Goal: Information Seeking & Learning: Learn about a topic

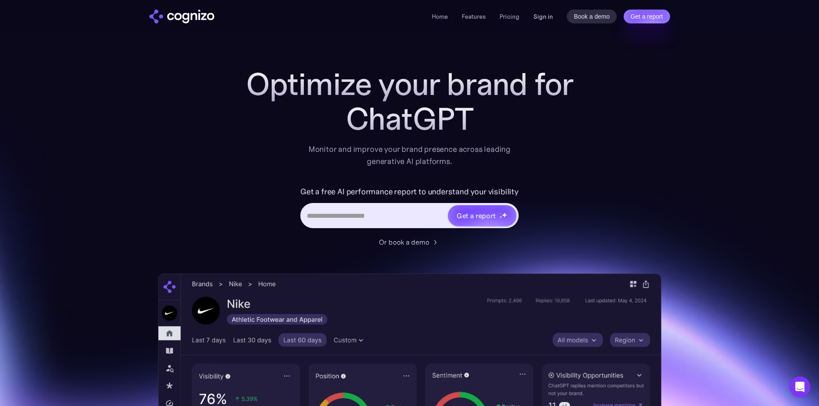
click at [537, 13] on link "Sign in" at bounding box center [543, 16] width 20 height 10
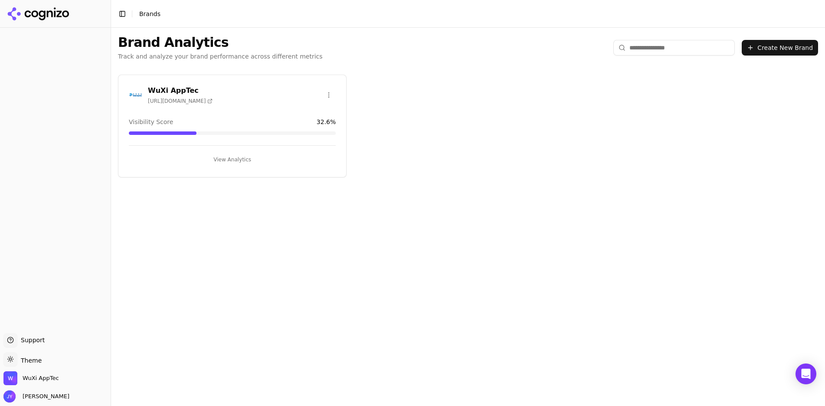
click at [223, 165] on button "View Analytics" at bounding box center [232, 160] width 207 height 14
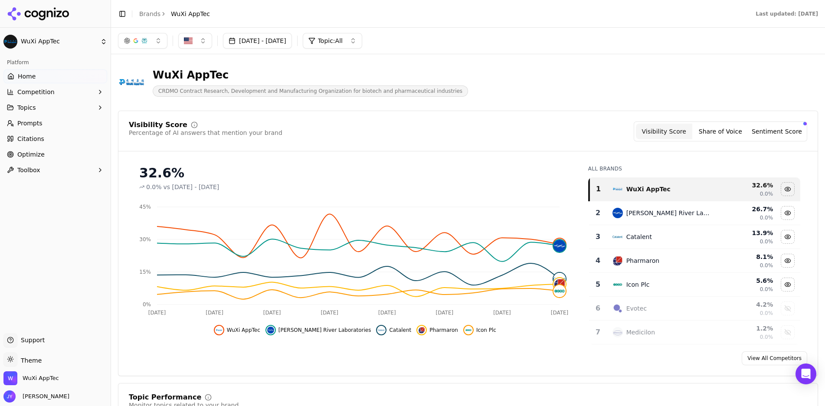
click at [268, 38] on button "Jul 15, 2025 - Aug 14, 2025" at bounding box center [257, 41] width 69 height 16
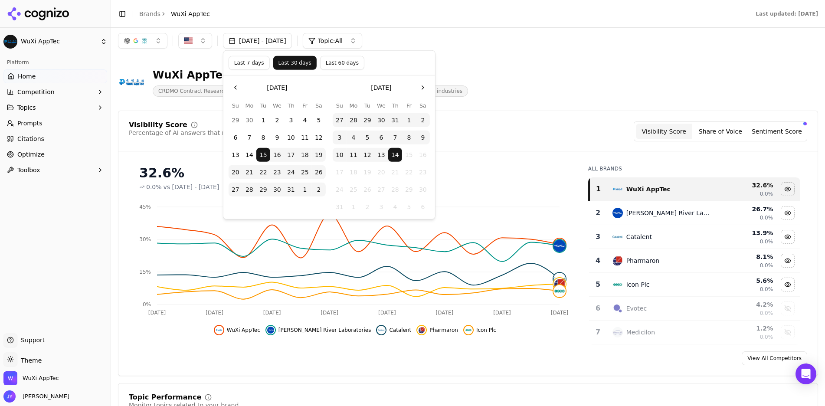
click at [292, 64] on button "Last 30 days" at bounding box center [294, 63] width 43 height 14
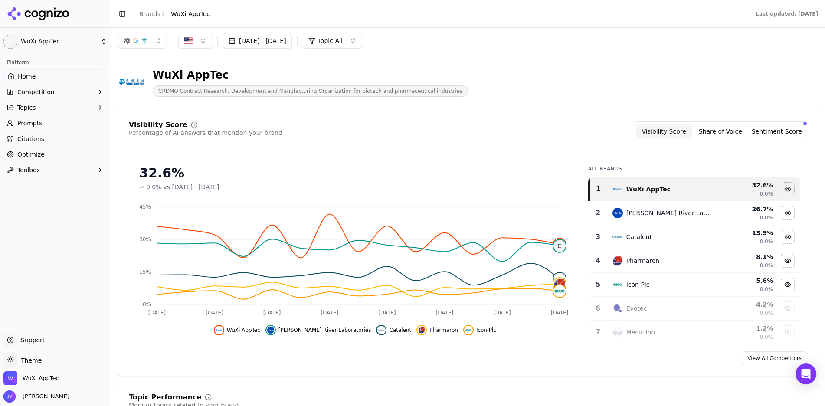
click at [796, 126] on button "Sentiment Score" at bounding box center [777, 132] width 56 height 16
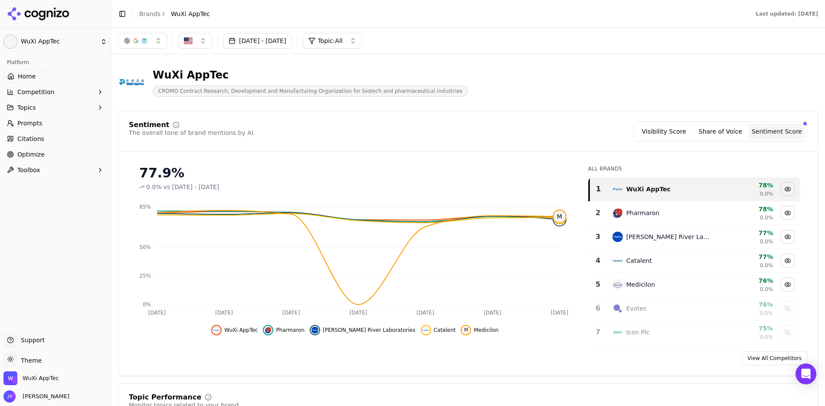
click at [702, 131] on button "Share of Voice" at bounding box center [720, 132] width 56 height 16
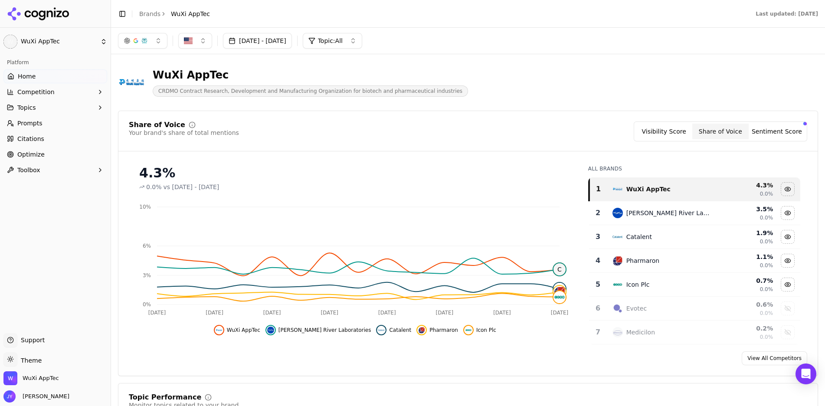
click at [685, 131] on button "Visibility Score" at bounding box center [664, 132] width 56 height 16
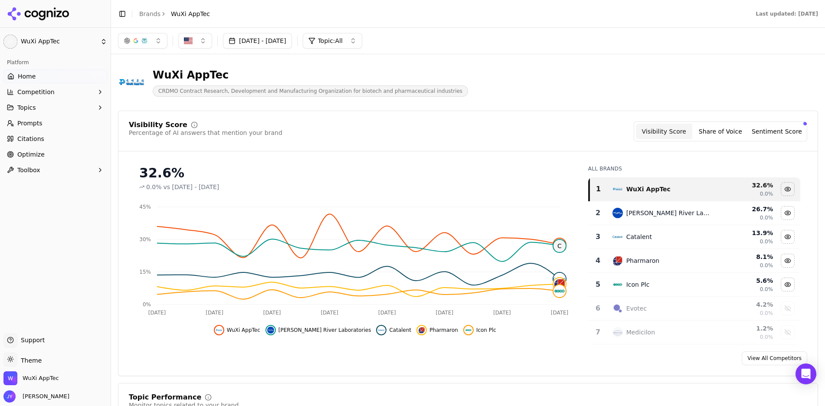
click at [715, 129] on button "Share of Voice" at bounding box center [720, 132] width 56 height 16
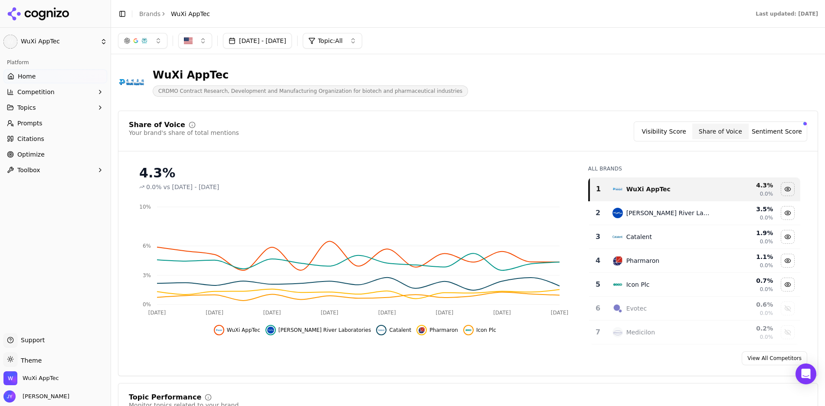
click at [685, 133] on button "Visibility Score" at bounding box center [664, 132] width 56 height 16
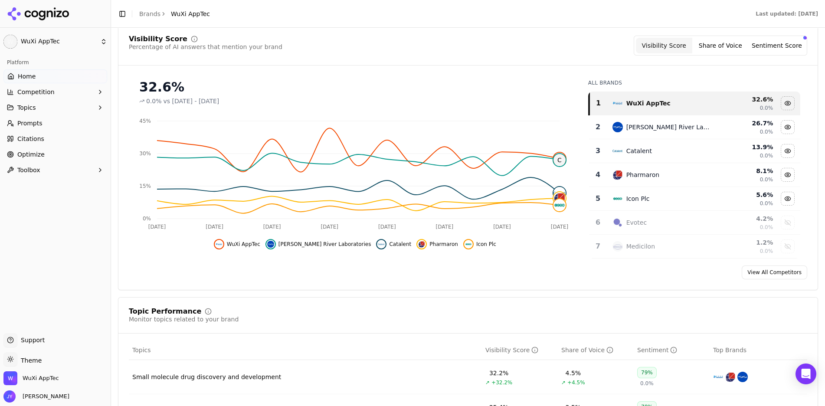
click at [765, 274] on link "View All Competitors" at bounding box center [775, 273] width 66 height 14
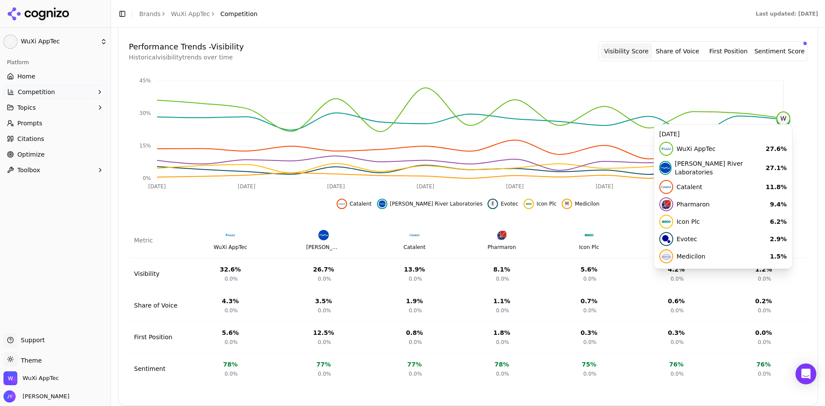
scroll to position [259, 0]
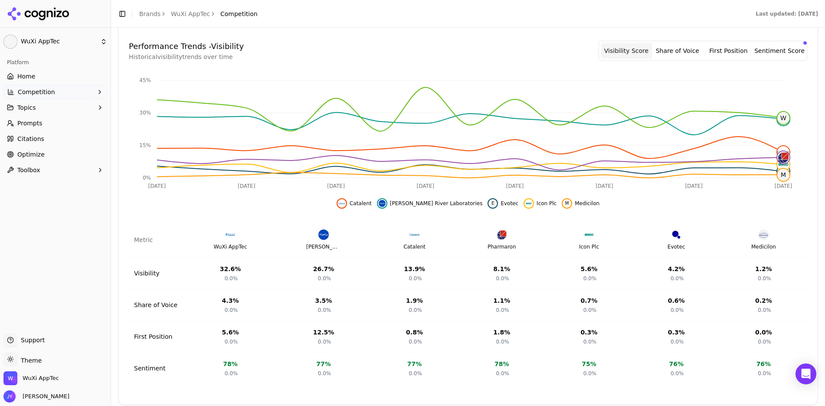
click at [689, 57] on button "Share of Voice" at bounding box center [677, 51] width 51 height 16
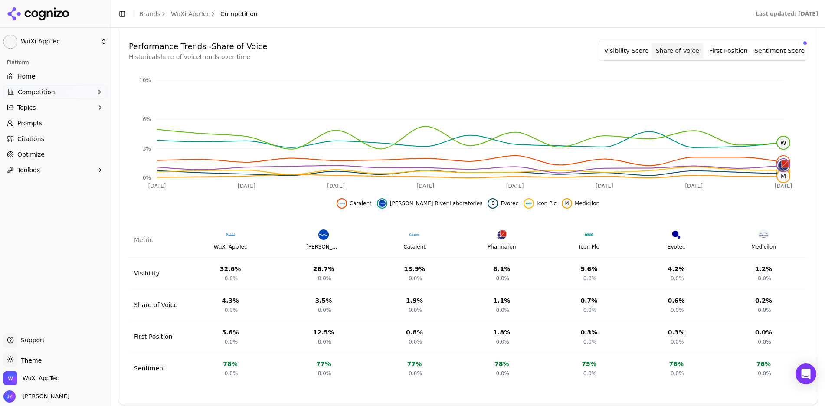
click at [650, 55] on button "Visibility Score" at bounding box center [626, 51] width 51 height 16
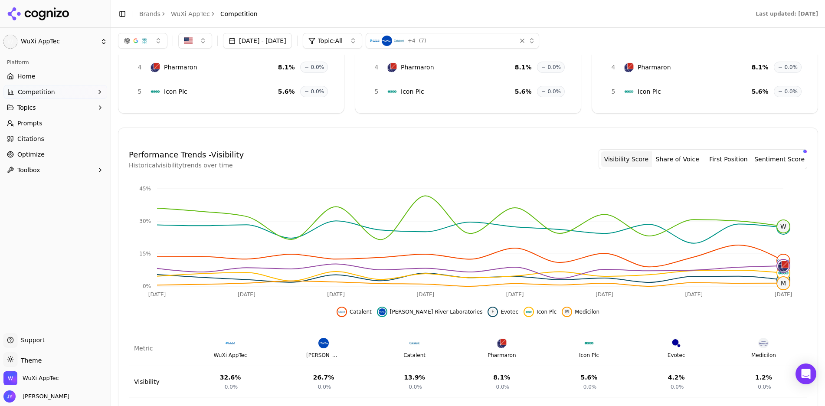
scroll to position [0, 0]
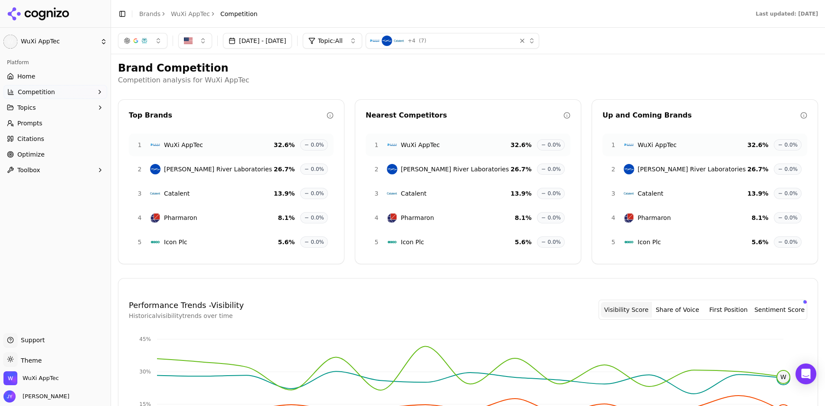
click at [686, 71] on h2 "Brand Competition" at bounding box center [468, 68] width 700 height 14
click at [56, 74] on link "Home" at bounding box center [55, 76] width 104 height 14
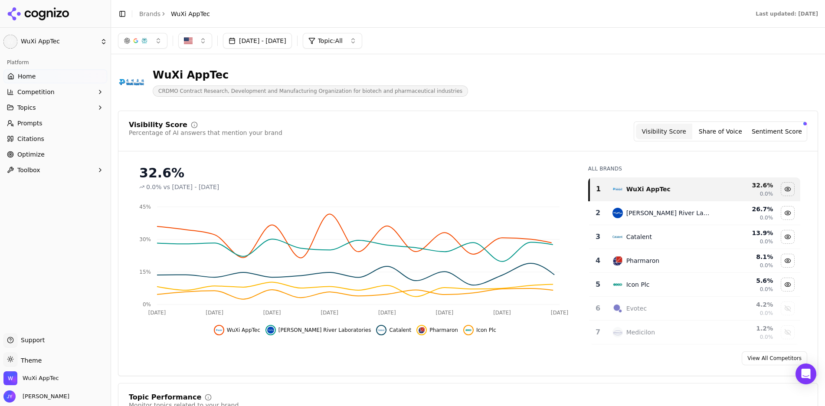
click at [57, 118] on link "Prompts" at bounding box center [55, 123] width 104 height 14
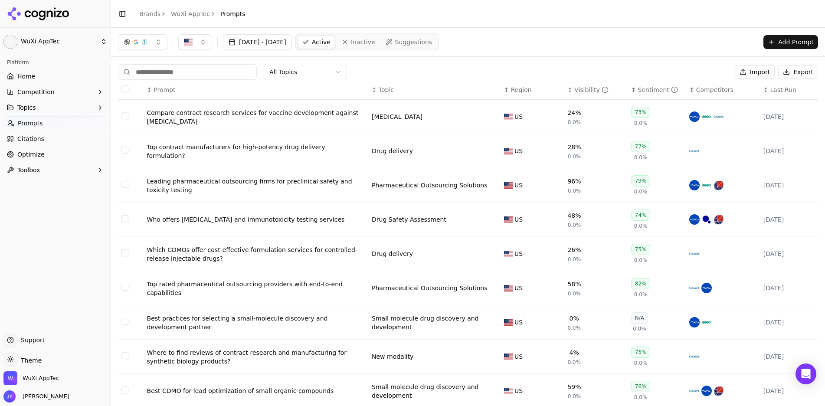
click at [568, 92] on div "↕ Visibility" at bounding box center [596, 89] width 56 height 9
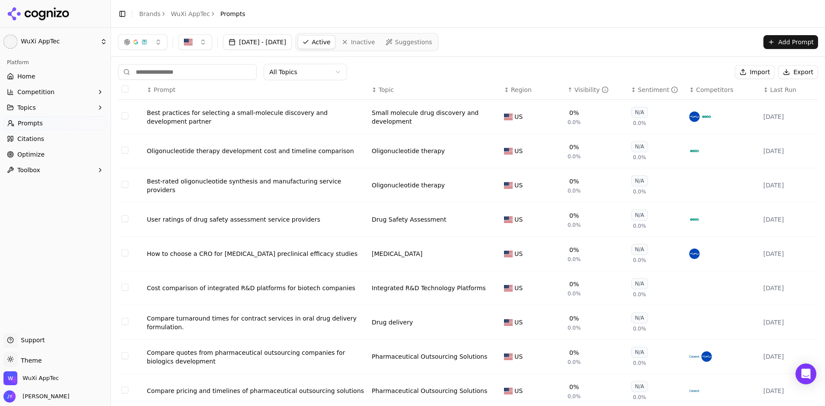
click at [126, 186] on button "Select row 29" at bounding box center [124, 184] width 7 height 7
click at [128, 289] on button "Select row 40" at bounding box center [124, 287] width 7 height 7
click at [126, 324] on button "Select row 50" at bounding box center [124, 321] width 7 height 7
click at [689, 75] on button "Deactivate ( 3 )" at bounding box center [699, 72] width 63 height 14
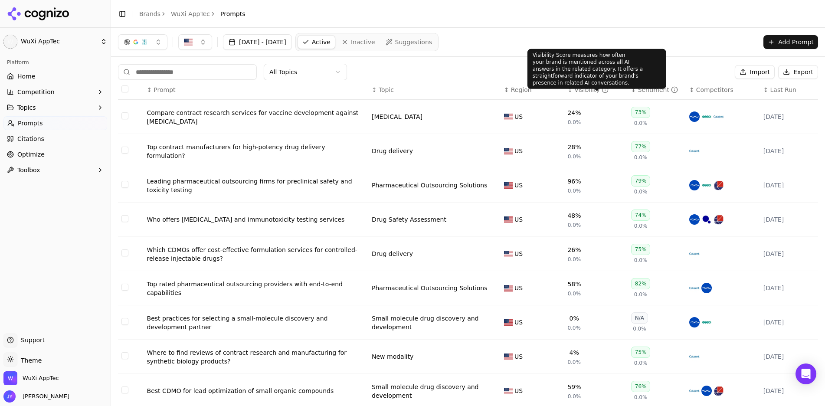
click at [584, 89] on div "Visibility" at bounding box center [591, 89] width 34 height 9
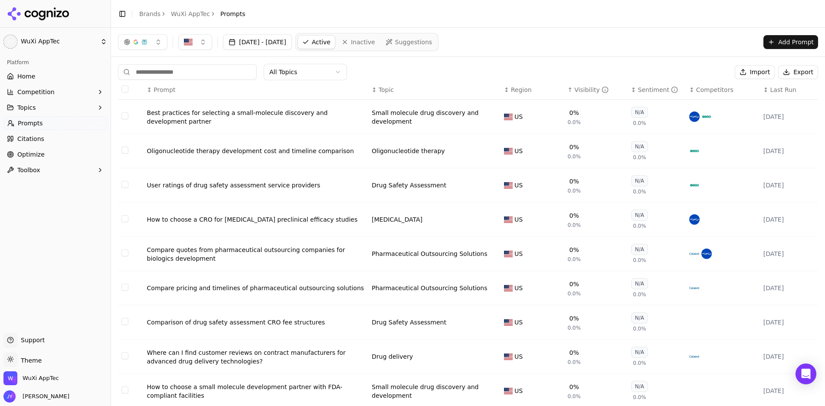
click at [123, 324] on button "Select row 57" at bounding box center [124, 321] width 7 height 7
click at [707, 73] on button "Deactivate ( 1 )" at bounding box center [699, 72] width 63 height 14
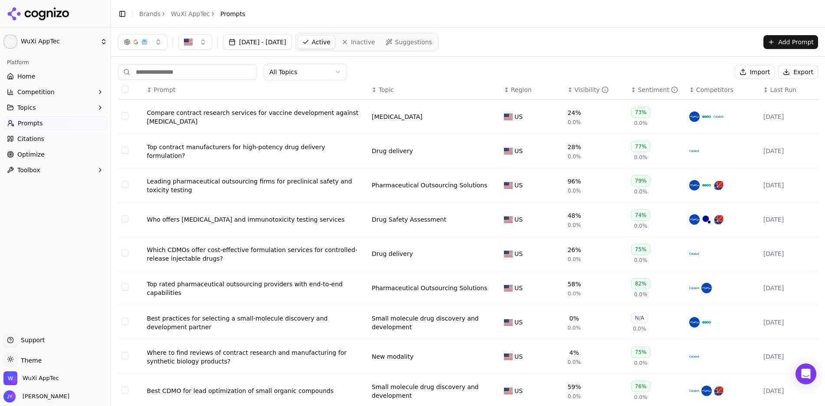
click at [574, 88] on div "Visibility" at bounding box center [591, 89] width 34 height 9
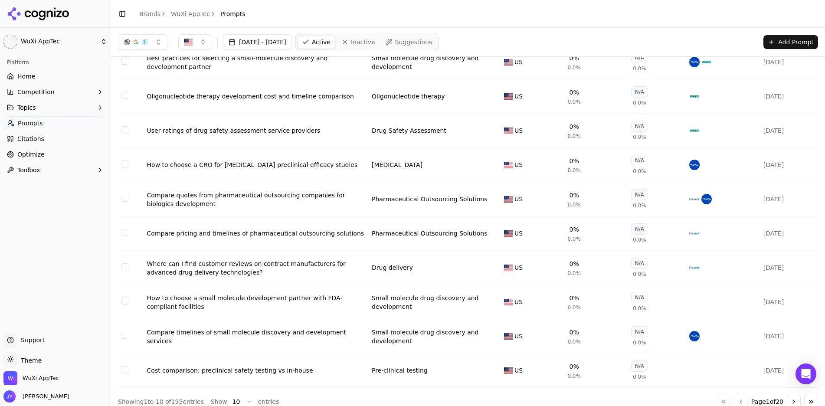
scroll to position [64, 0]
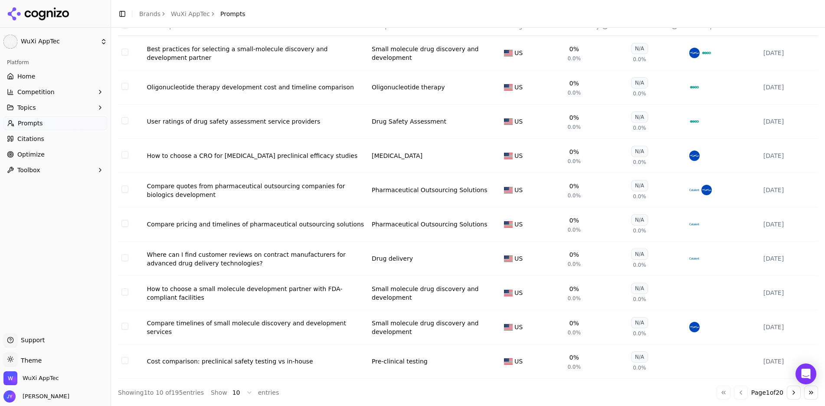
click at [127, 292] on button "Select row 85" at bounding box center [124, 292] width 7 height 7
click at [125, 358] on button "Select row 89" at bounding box center [124, 360] width 7 height 7
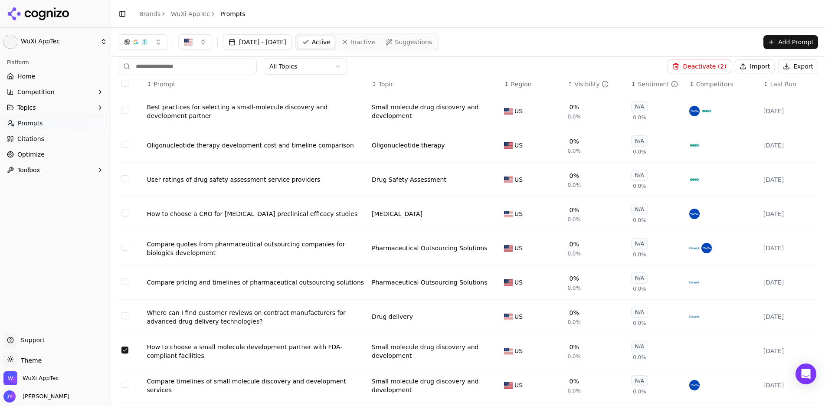
scroll to position [0, 0]
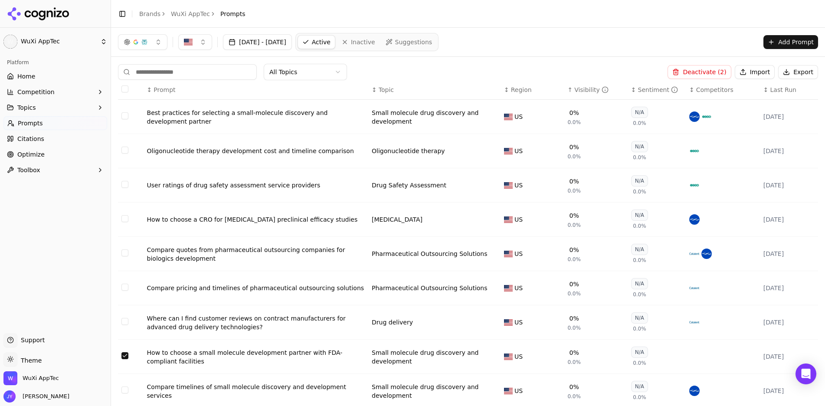
click at [706, 73] on button "Deactivate ( 2 )" at bounding box center [699, 72] width 63 height 14
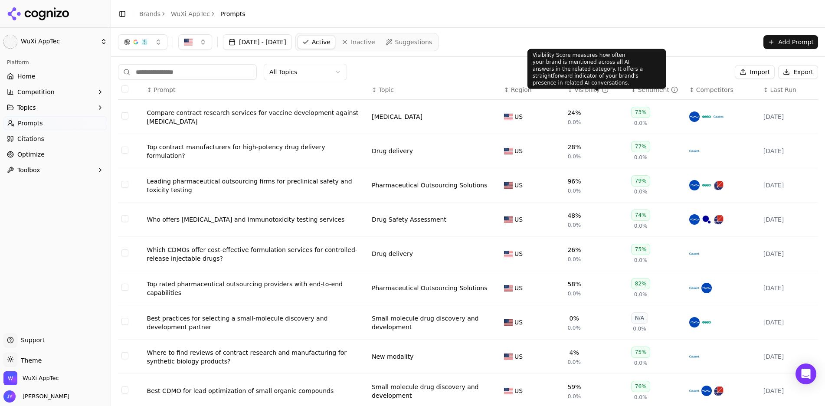
click at [602, 90] on icon "Data table" at bounding box center [605, 89] width 7 height 7
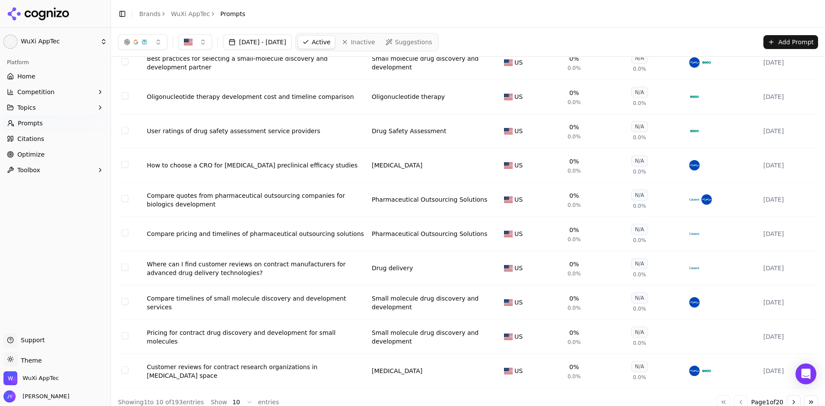
scroll to position [64, 0]
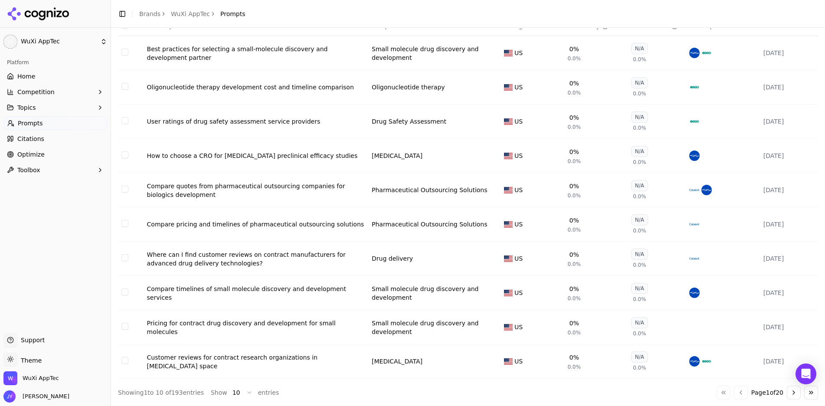
click at [124, 330] on td "Data table" at bounding box center [131, 327] width 26 height 34
click at [125, 326] on button "Select row 88" at bounding box center [124, 326] width 7 height 7
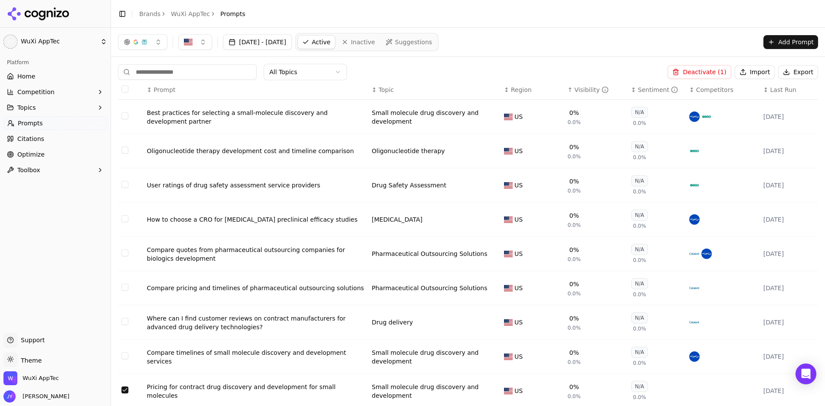
scroll to position [0, 0]
click at [705, 74] on button "Deactivate ( 1 )" at bounding box center [699, 72] width 63 height 14
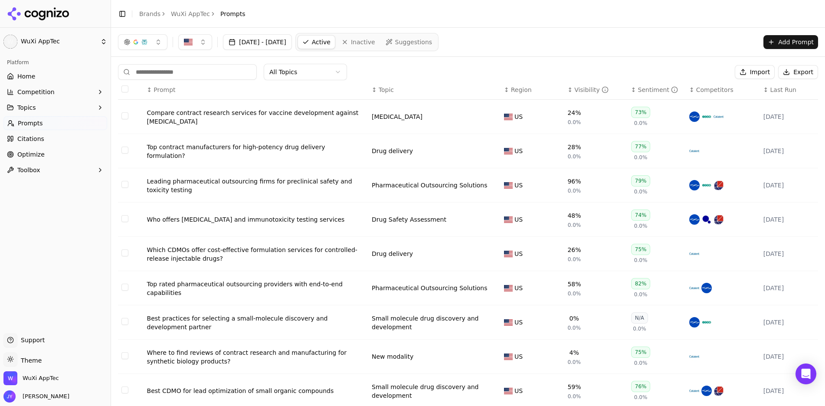
click at [56, 109] on button "Topics" at bounding box center [55, 108] width 104 height 14
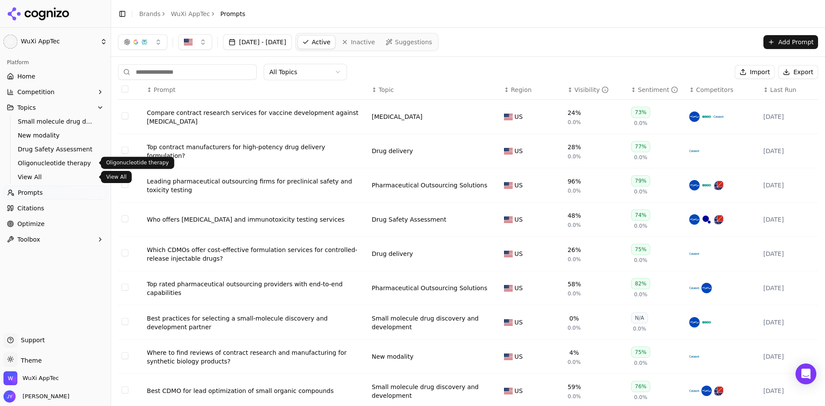
click at [40, 179] on span "View All" at bounding box center [55, 177] width 75 height 9
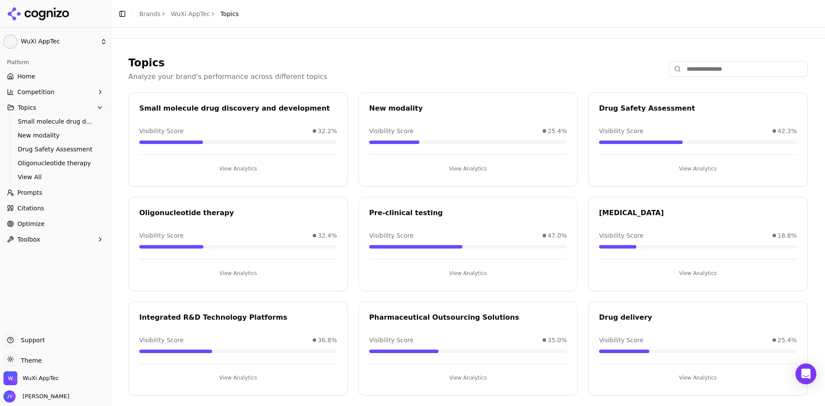
click at [59, 44] on html "W WuXi AppTec Platform Home Competition Topics Small molecule drug discovery an…" at bounding box center [412, 203] width 825 height 406
click at [301, 49] on html "W WuXi AppTec Platform Home Competition Topics Small molecule drug discovery an…" at bounding box center [412, 203] width 825 height 406
click at [246, 174] on button "View Analytics" at bounding box center [238, 169] width 198 height 14
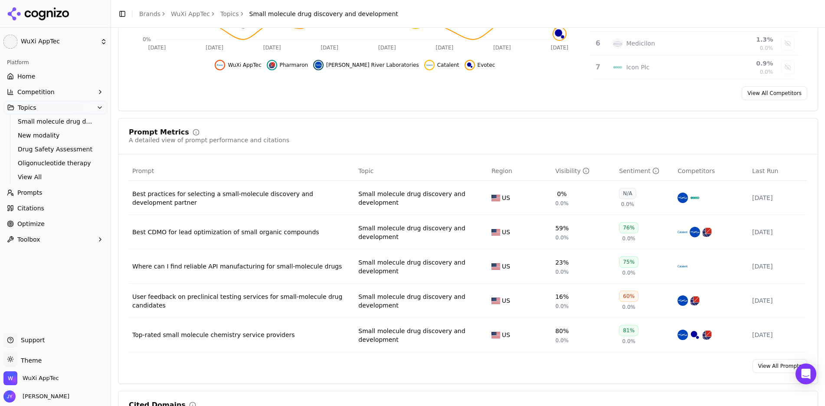
scroll to position [216, 0]
click at [27, 112] on button "Topics" at bounding box center [55, 108] width 104 height 14
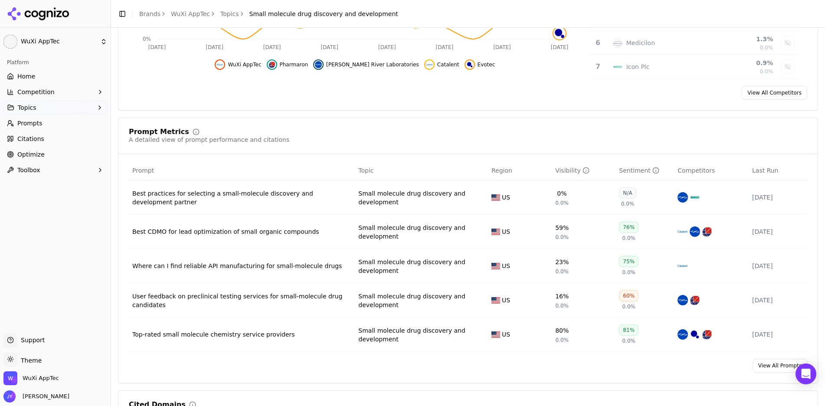
click at [27, 112] on button "Topics" at bounding box center [55, 108] width 104 height 14
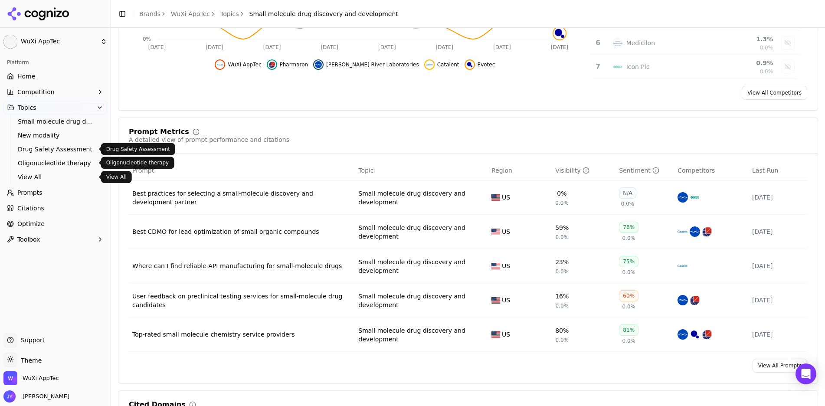
click at [40, 175] on span "View All" at bounding box center [55, 177] width 75 height 9
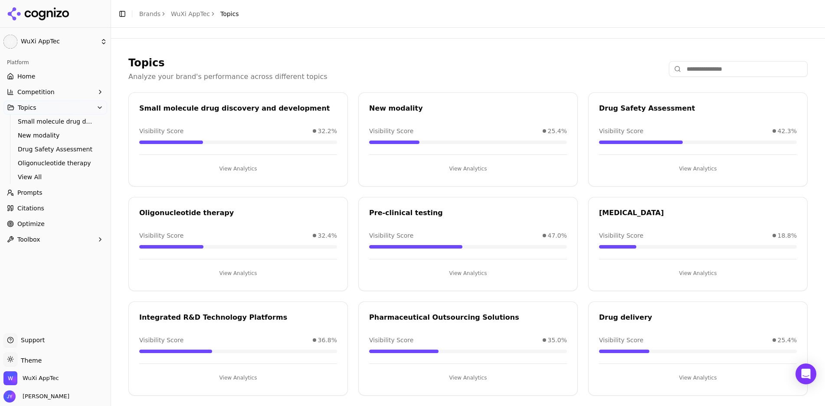
click at [67, 338] on div "Support Support" at bounding box center [55, 341] width 104 height 17
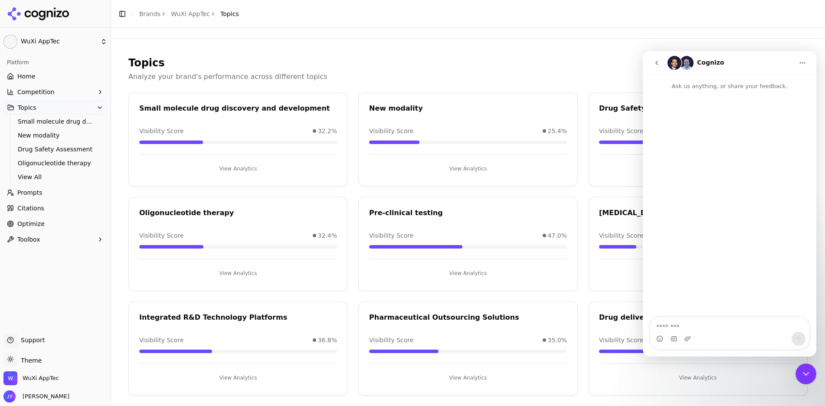
click at [653, 61] on button "go back" at bounding box center [657, 63] width 16 height 16
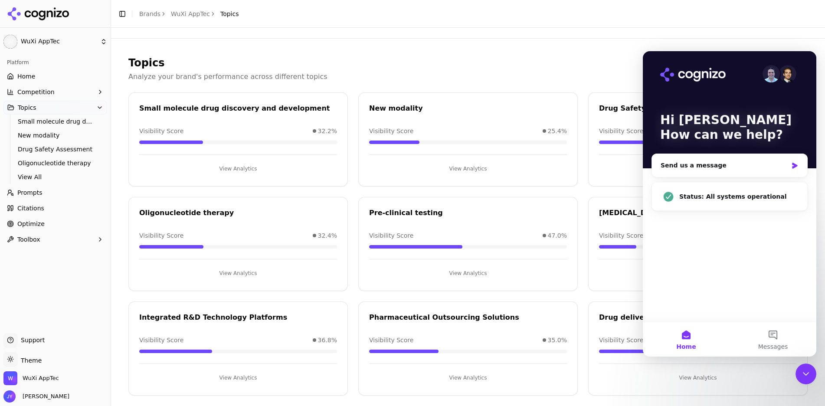
click at [694, 23] on header "Toggle Sidebar Brands WuXi AppTec Topics" at bounding box center [468, 14] width 714 height 28
click at [808, 380] on div "Close Intercom Messenger" at bounding box center [806, 374] width 21 height 21
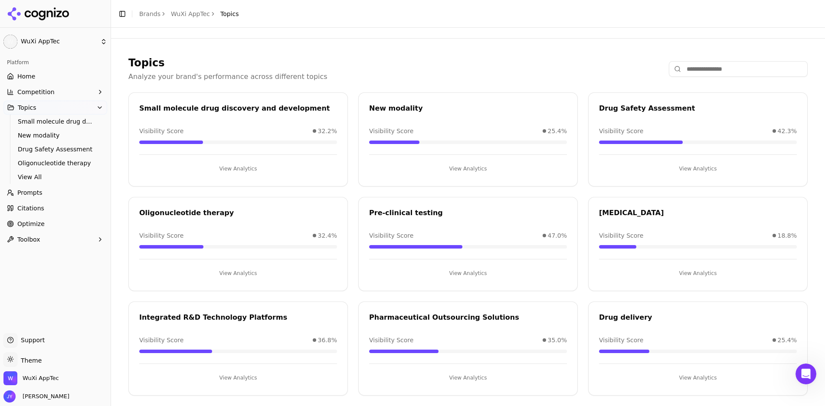
click at [59, 241] on button "Toolbox" at bounding box center [55, 240] width 104 height 14
click at [60, 78] on link "Home" at bounding box center [55, 76] width 104 height 14
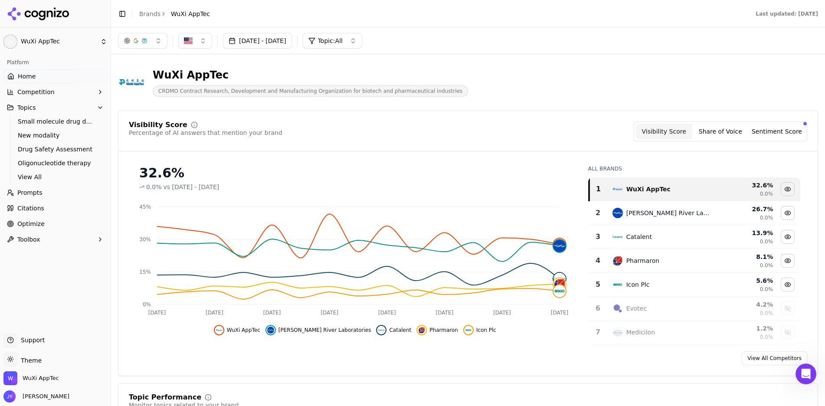
click at [362, 40] on button "Topic: All" at bounding box center [332, 41] width 59 height 16
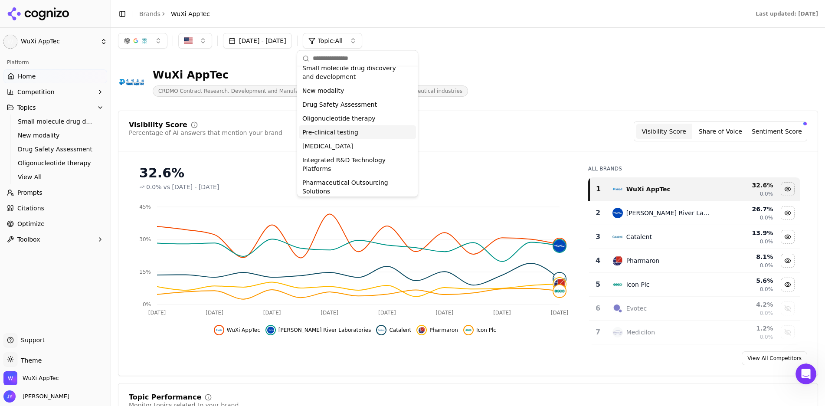
scroll to position [38, 0]
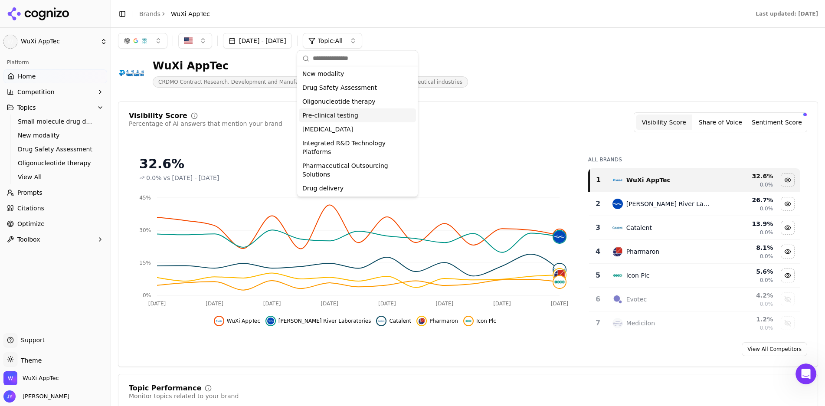
click at [526, 70] on div "WuXi AppTec CRDMO Contract Research, Development and Manufacturing Organization…" at bounding box center [468, 73] width 700 height 43
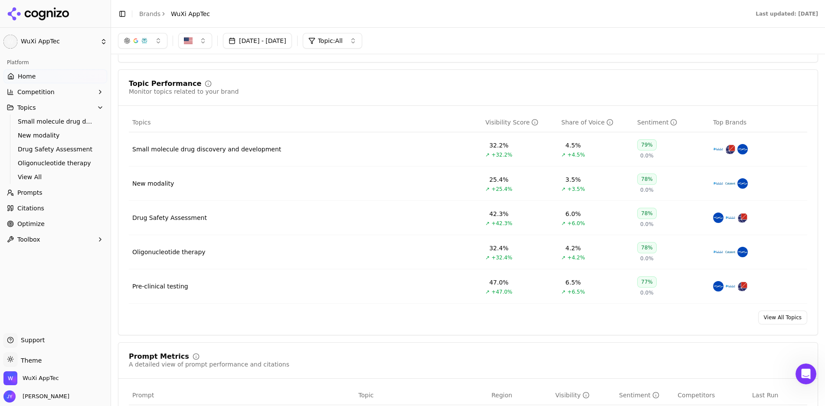
scroll to position [313, 0]
click at [785, 319] on link "View All Topics" at bounding box center [782, 318] width 49 height 14
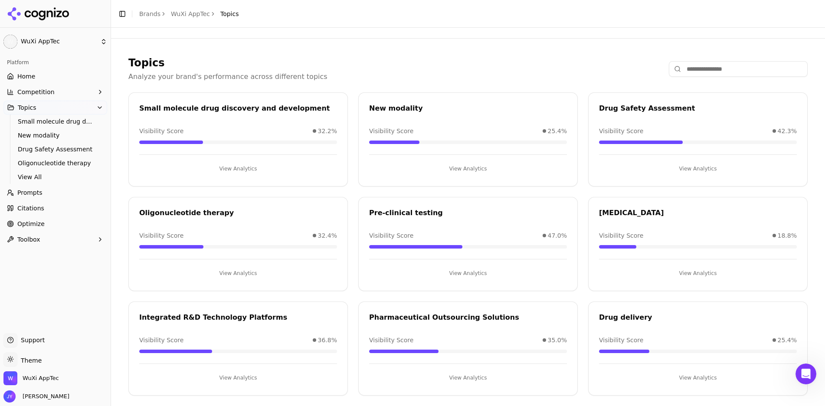
click at [713, 71] on input at bounding box center [738, 69] width 139 height 16
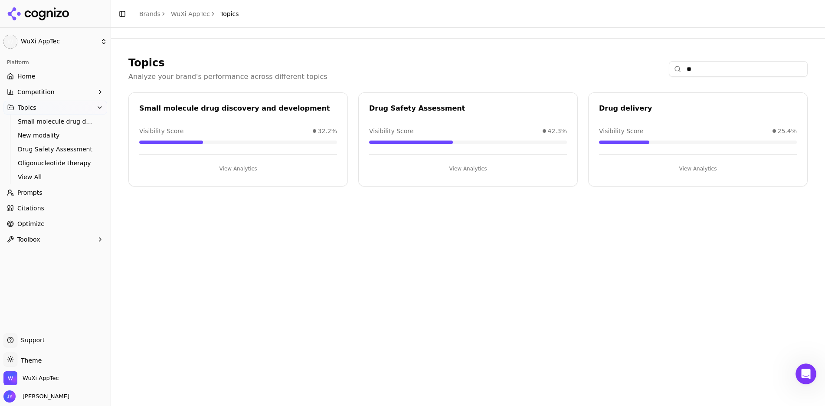
type input "*"
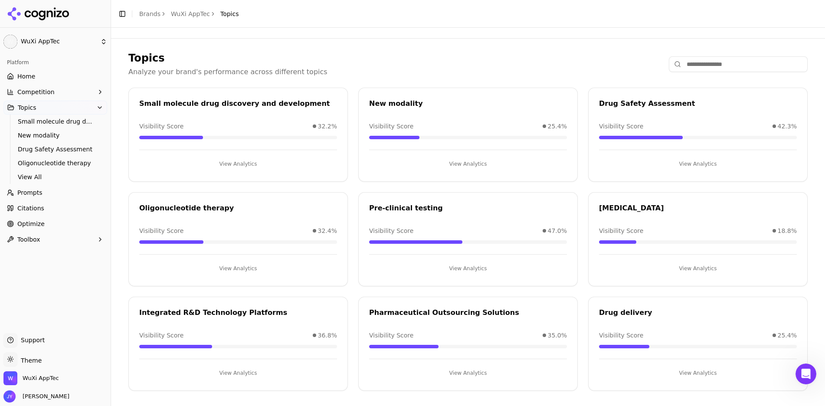
scroll to position [7, 0]
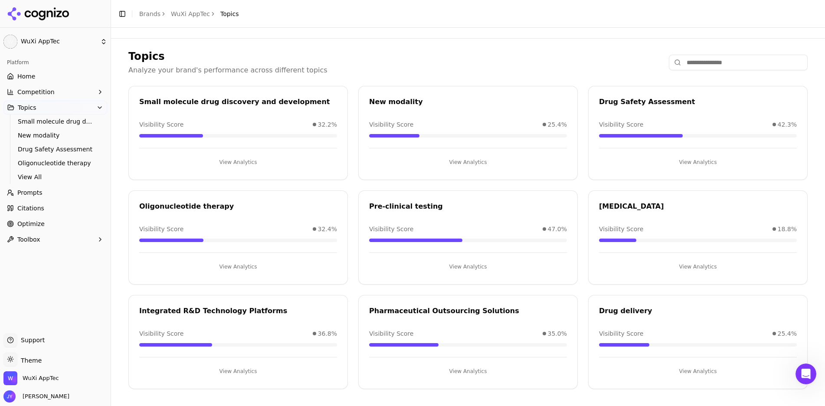
click at [188, 72] on p "Analyze your brand's performance across different topics" at bounding box center [227, 70] width 199 height 10
click at [46, 381] on span "WuXi AppTec" at bounding box center [41, 378] width 36 height 8
click at [140, 355] on button "Manage" at bounding box center [142, 353] width 34 height 10
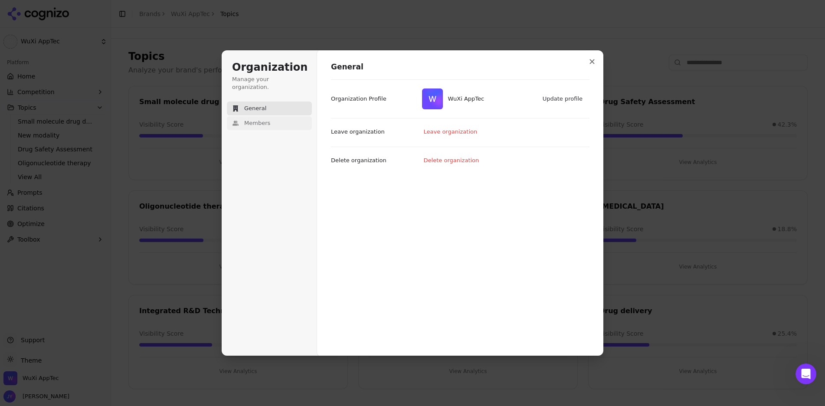
click at [277, 116] on button "Members" at bounding box center [269, 123] width 85 height 14
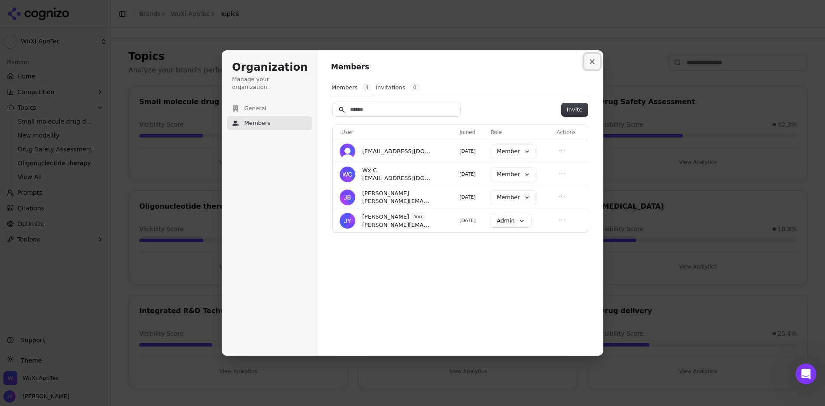
click at [597, 61] on button "Close modal" at bounding box center [592, 62] width 16 height 16
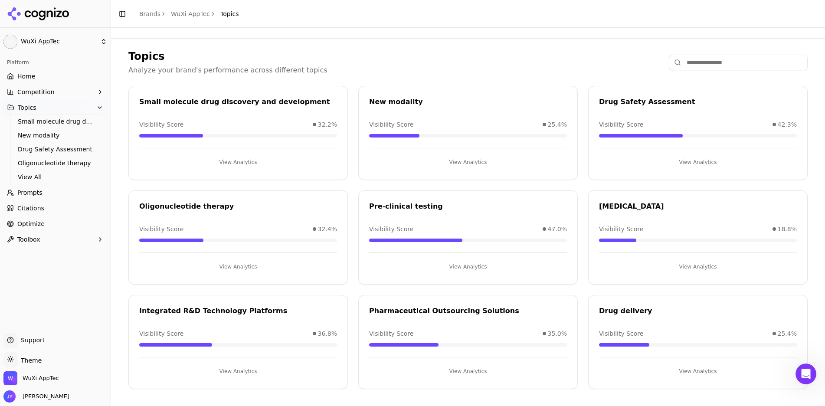
click at [54, 226] on link "Optimize" at bounding box center [55, 224] width 104 height 14
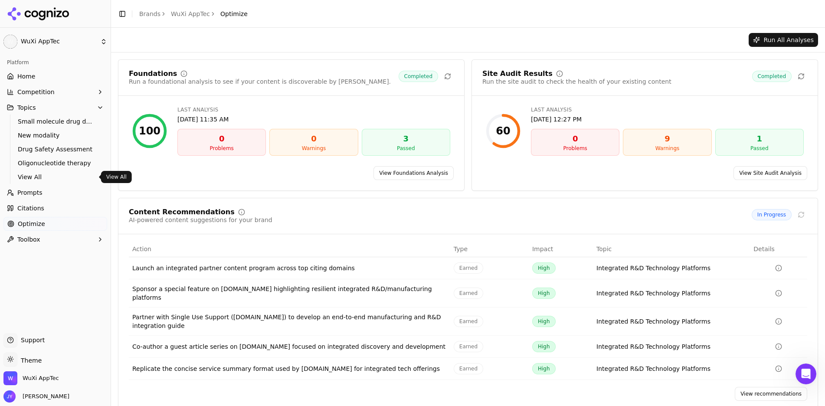
click at [62, 193] on link "Prompts" at bounding box center [55, 193] width 104 height 14
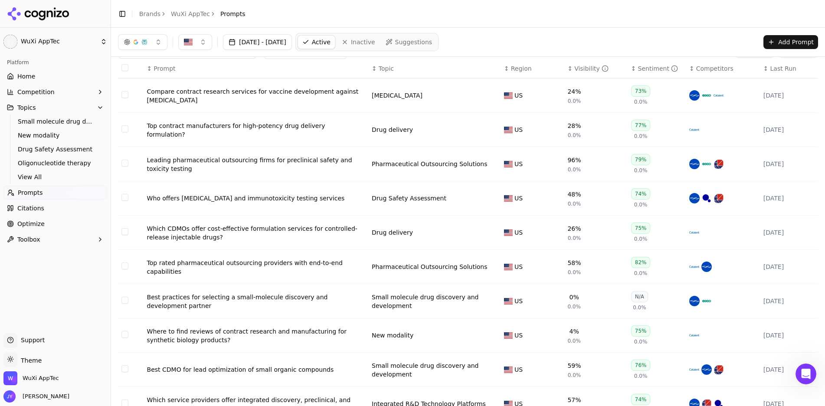
scroll to position [21, 0]
click at [379, 69] on span "Topic" at bounding box center [386, 69] width 15 height 9
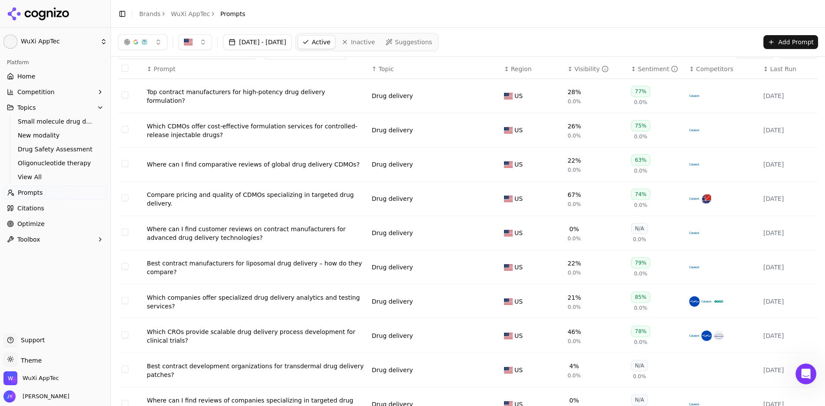
click at [379, 69] on span "Topic" at bounding box center [386, 69] width 15 height 9
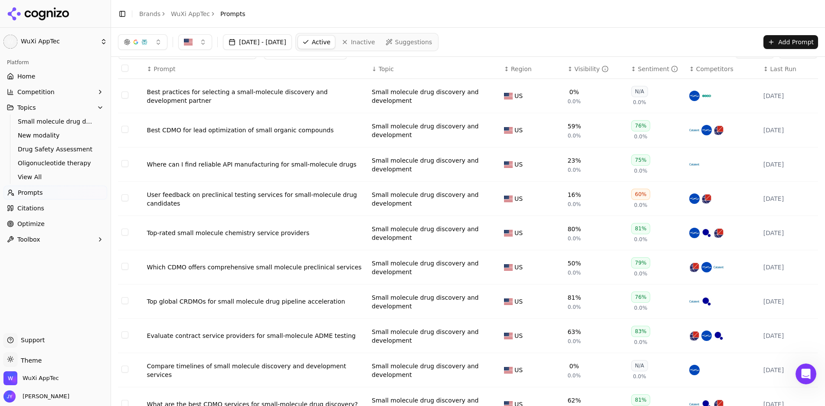
click at [315, 90] on div "Best practices for selecting a small-molecule discovery and development partner" at bounding box center [256, 96] width 218 height 17
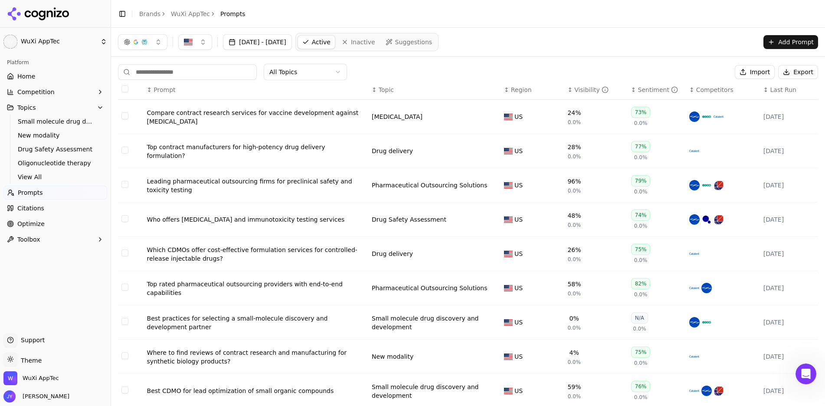
scroll to position [21, 0]
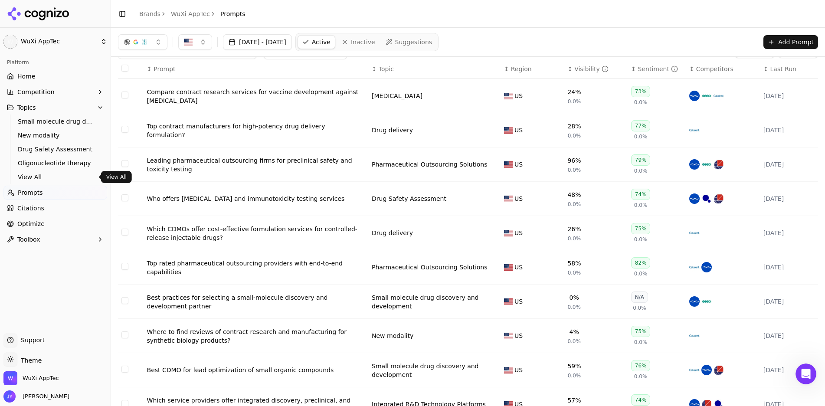
click at [71, 170] on ul "Small molecule drug discovery and development New modality Drug Safety Assessme…" at bounding box center [56, 149] width 92 height 69
click at [62, 181] on link "View All" at bounding box center [55, 177] width 82 height 12
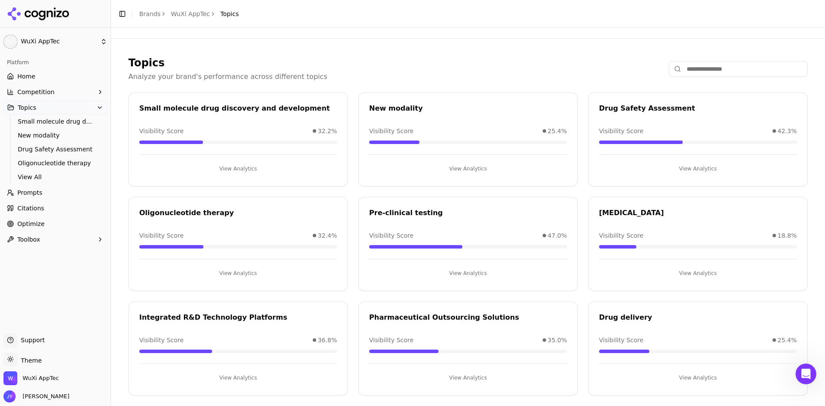
click at [245, 168] on button "View Analytics" at bounding box center [238, 169] width 198 height 14
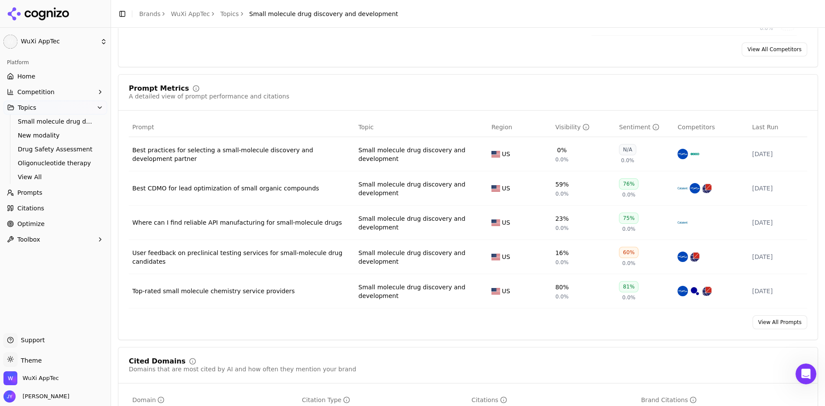
scroll to position [260, 0]
click at [766, 322] on link "View All Prompts" at bounding box center [780, 322] width 55 height 14
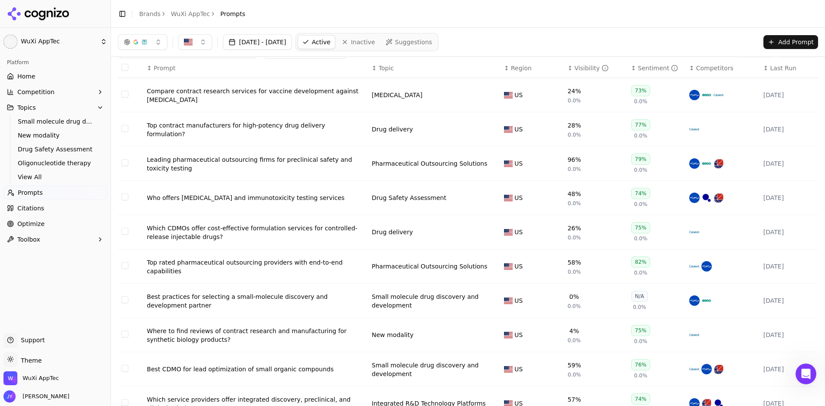
scroll to position [21, 0]
click at [177, 98] on div "Compare contract research services for vaccine development against [MEDICAL_DAT…" at bounding box center [256, 96] width 218 height 17
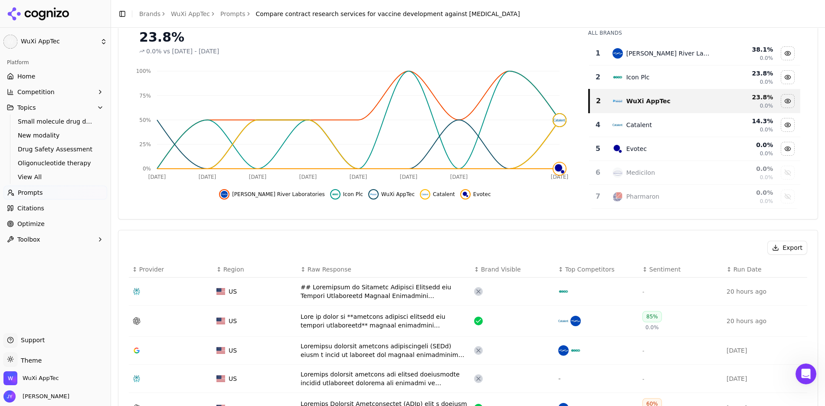
scroll to position [87, 0]
click at [393, 322] on div "Data table" at bounding box center [384, 320] width 167 height 17
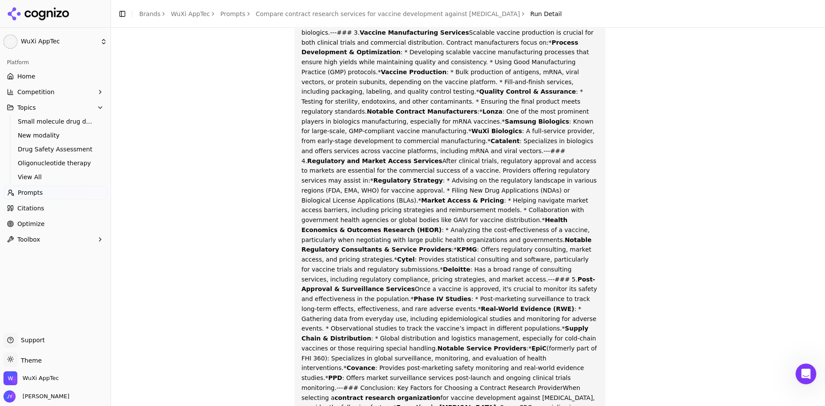
scroll to position [477, 0]
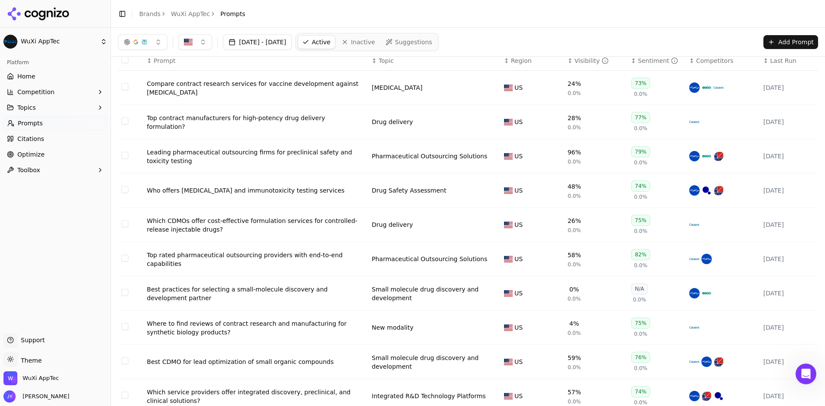
scroll to position [27, 0]
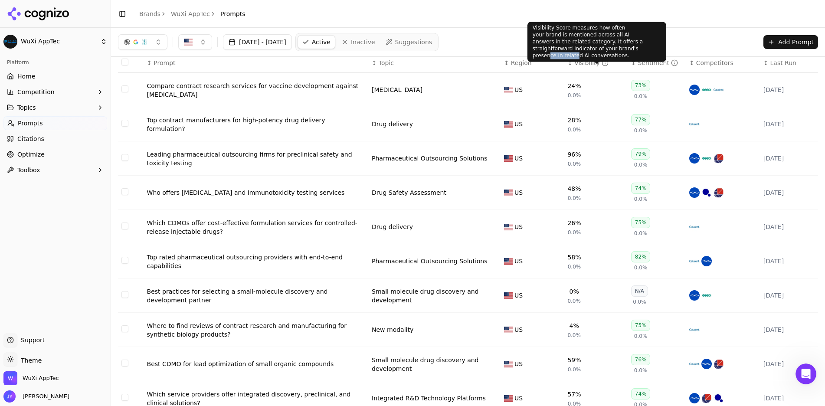
drag, startPoint x: 605, startPoint y: 50, endPoint x: 577, endPoint y: 49, distance: 28.2
click at [577, 49] on div "Visibility Score measures how often your brand is mentioned across all AI answe…" at bounding box center [597, 42] width 139 height 40
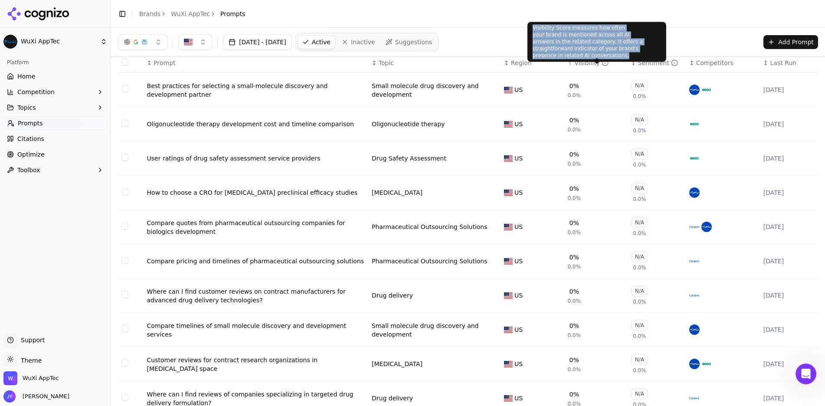
drag, startPoint x: 533, startPoint y: 29, endPoint x: 648, endPoint y: 48, distance: 117.0
click at [648, 48] on div "Visibility Score measures how often your brand is mentioned across all AI answe…" at bounding box center [597, 42] width 139 height 40
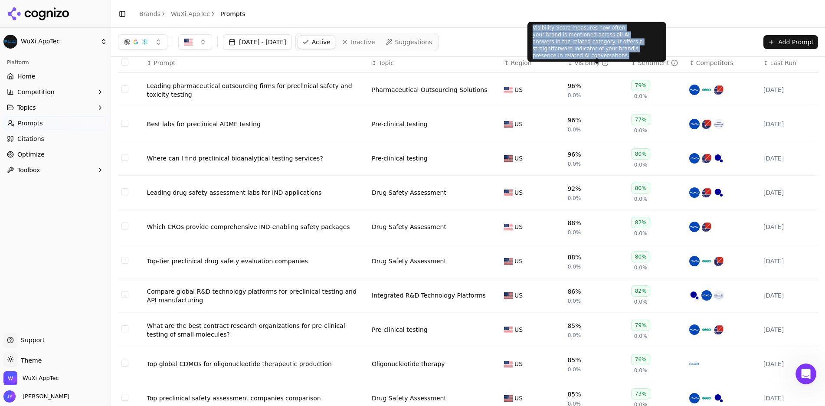
copy div "Visibility Score measures how often your brand is mentioned across all AI answe…"
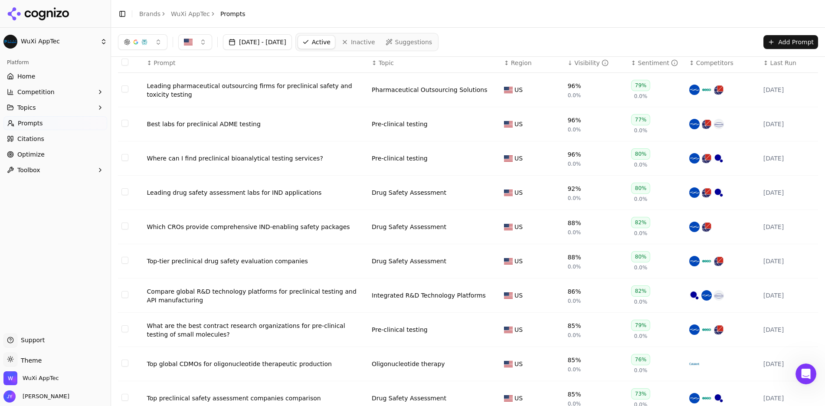
click at [696, 36] on div "[DATE] - [DATE] Active Inactive Suggestions Add Prompt" at bounding box center [468, 42] width 700 height 18
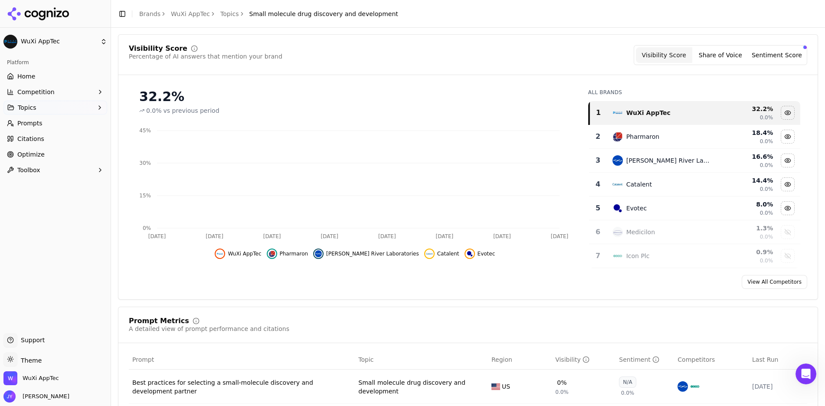
scroll to position [257, 0]
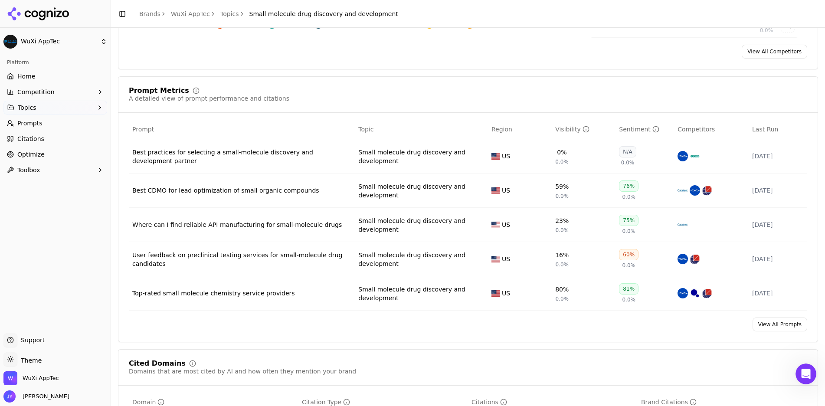
click at [787, 331] on div "Prompt Metrics A detailed view of prompt performance and citations Prompt Topic…" at bounding box center [468, 209] width 700 height 266
click at [788, 329] on link "View All Prompts" at bounding box center [780, 325] width 55 height 14
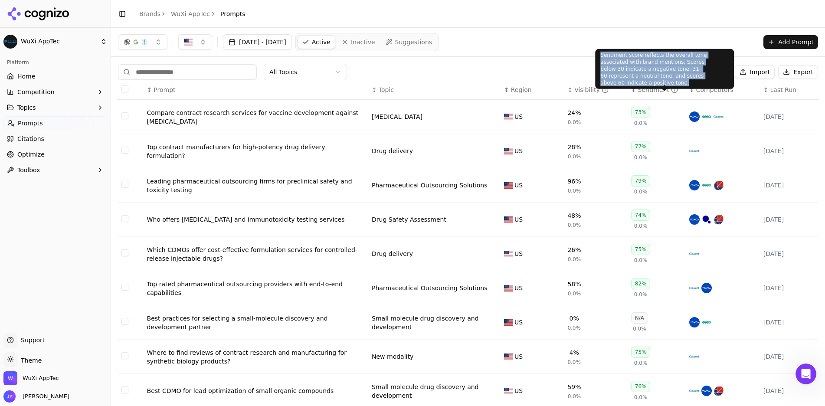
drag, startPoint x: 601, startPoint y: 54, endPoint x: 715, endPoint y: 77, distance: 116.0
click at [715, 77] on div "Sentiment score reflects the overall tone associated with brand mentions. Score…" at bounding box center [664, 69] width 139 height 40
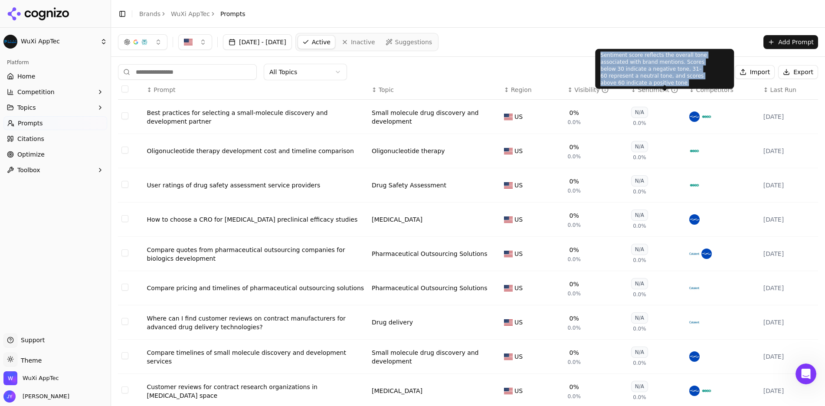
copy div "Sentiment score reflects the overall tone associated with brand mentions. Score…"
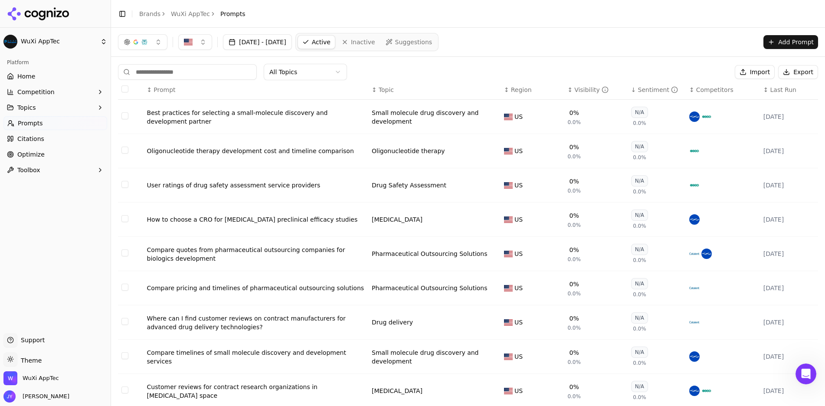
click at [53, 76] on link "Home" at bounding box center [55, 76] width 104 height 14
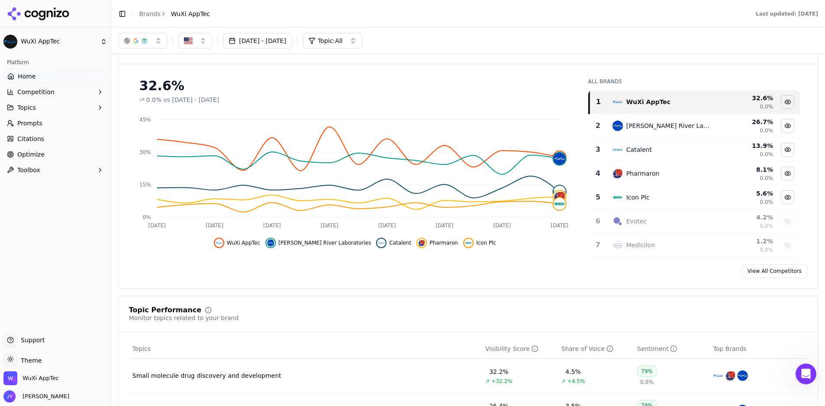
scroll to position [87, 0]
click at [766, 270] on link "View All Competitors" at bounding box center [775, 272] width 66 height 14
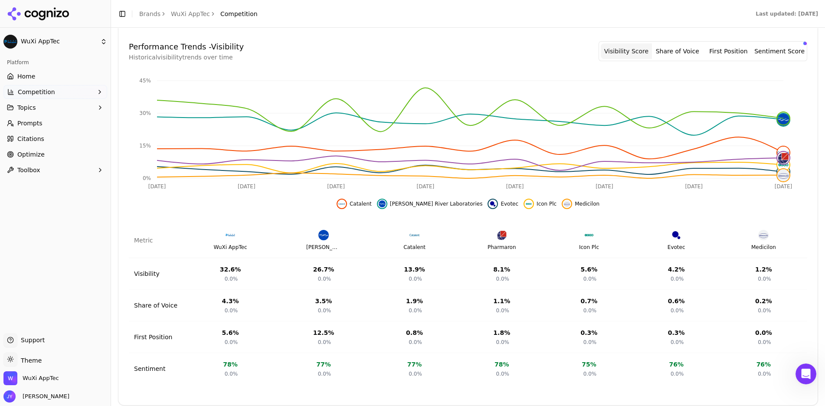
scroll to position [260, 0]
click at [167, 333] on td "First Position" at bounding box center [157, 336] width 56 height 32
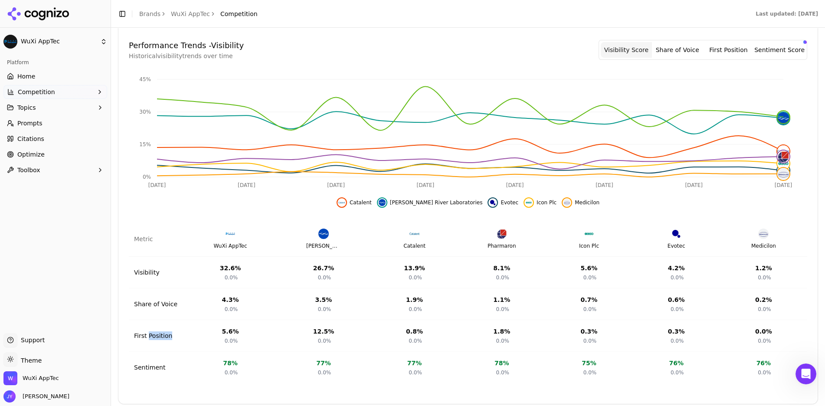
click at [167, 333] on td "First Position" at bounding box center [157, 336] width 56 height 32
click at [721, 53] on button "First Position" at bounding box center [728, 50] width 51 height 16
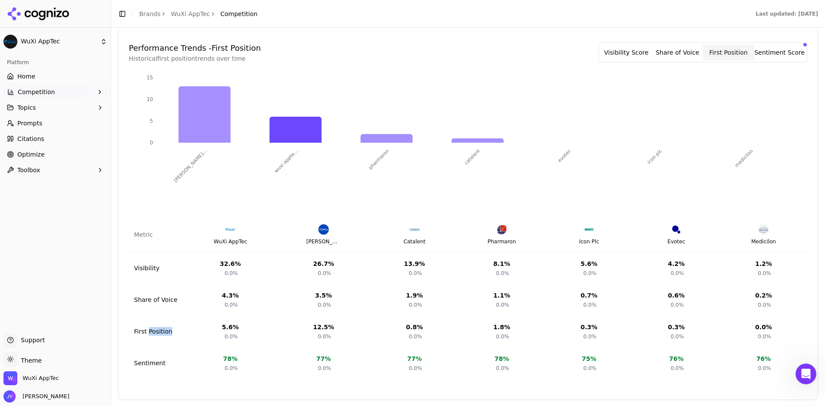
scroll to position [258, 0]
click at [162, 333] on td "First Position" at bounding box center [157, 331] width 56 height 32
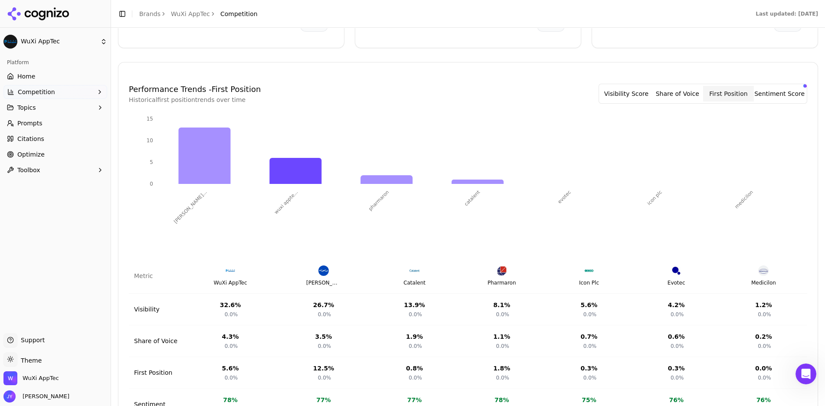
scroll to position [217, 0]
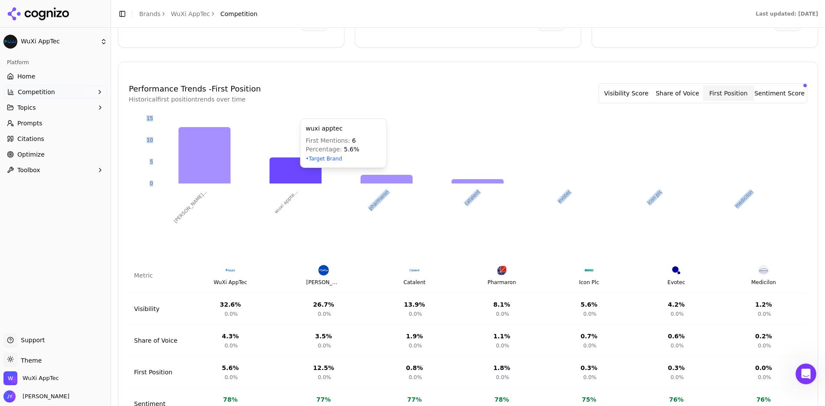
drag, startPoint x: 217, startPoint y: 139, endPoint x: 328, endPoint y: 146, distance: 111.7
click at [328, 146] on icon "[PERSON_NAME]... wuxi appte... pharmaron catalent evotec icon plc medicilon 0 5…" at bounding box center [465, 179] width 672 height 130
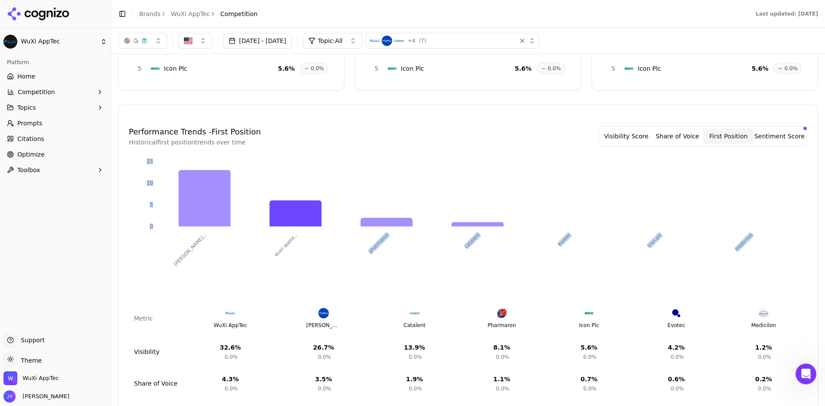
scroll to position [174, 0]
click at [686, 139] on button "Share of Voice" at bounding box center [677, 136] width 51 height 16
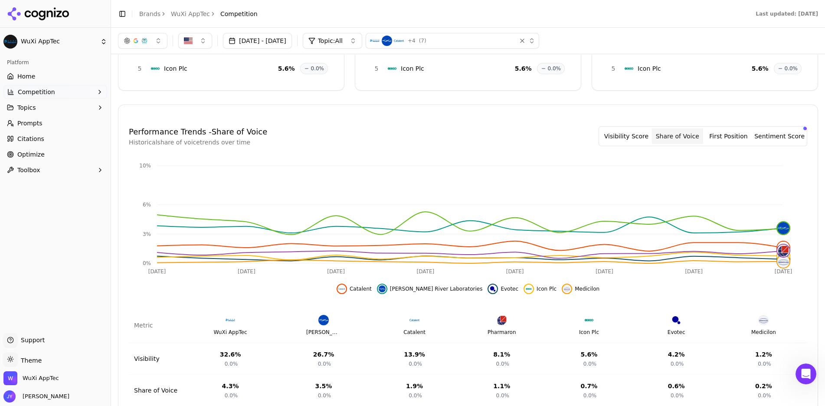
click at [334, 145] on div "Performance Trends - Share of Voice Historical share of voice trends over time …" at bounding box center [468, 136] width 679 height 21
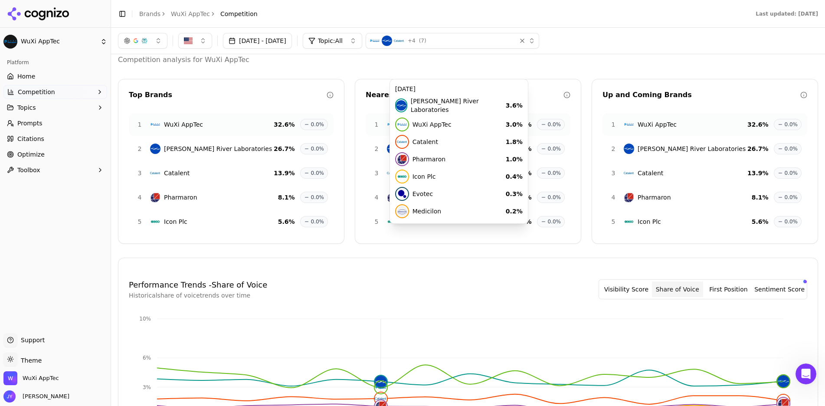
scroll to position [0, 0]
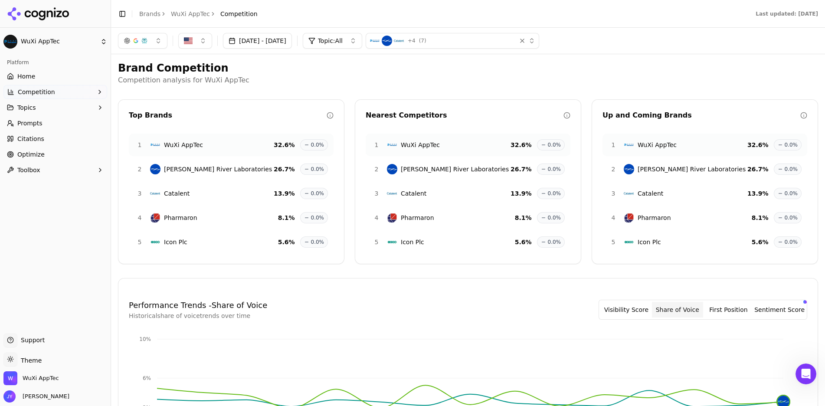
click at [32, 77] on span "Home" at bounding box center [26, 76] width 18 height 9
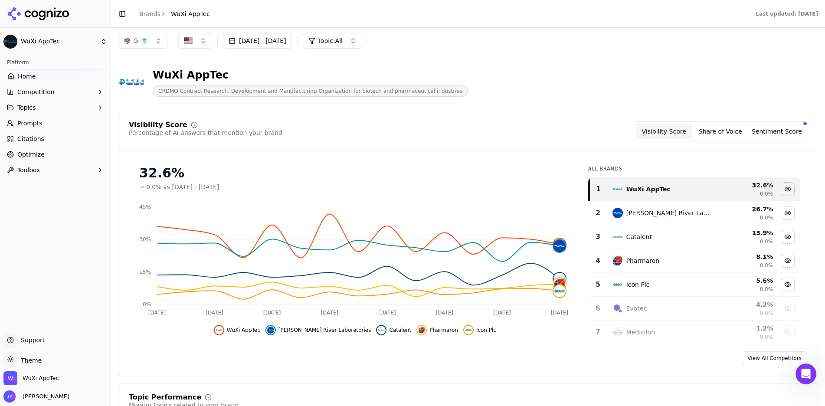
click at [720, 132] on button "Share of Voice" at bounding box center [720, 132] width 56 height 16
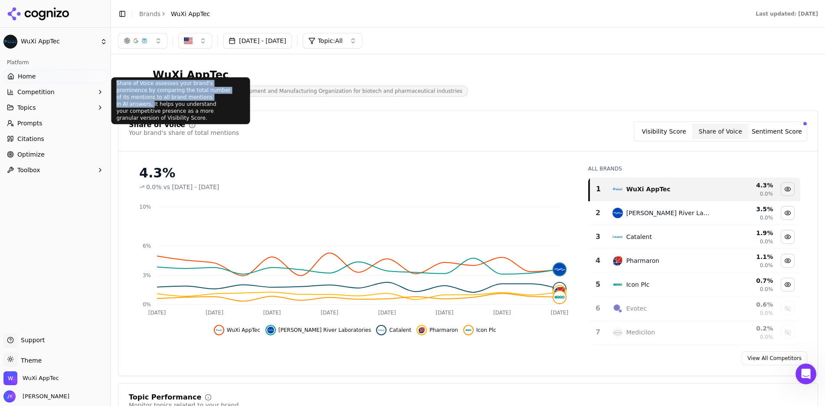
drag, startPoint x: 117, startPoint y: 84, endPoint x: 199, endPoint y: 97, distance: 83.0
click at [199, 97] on div "Share of Voice assesses your brand's prominence by comparing the total number o…" at bounding box center [180, 100] width 139 height 47
